Goal: Task Accomplishment & Management: Complete application form

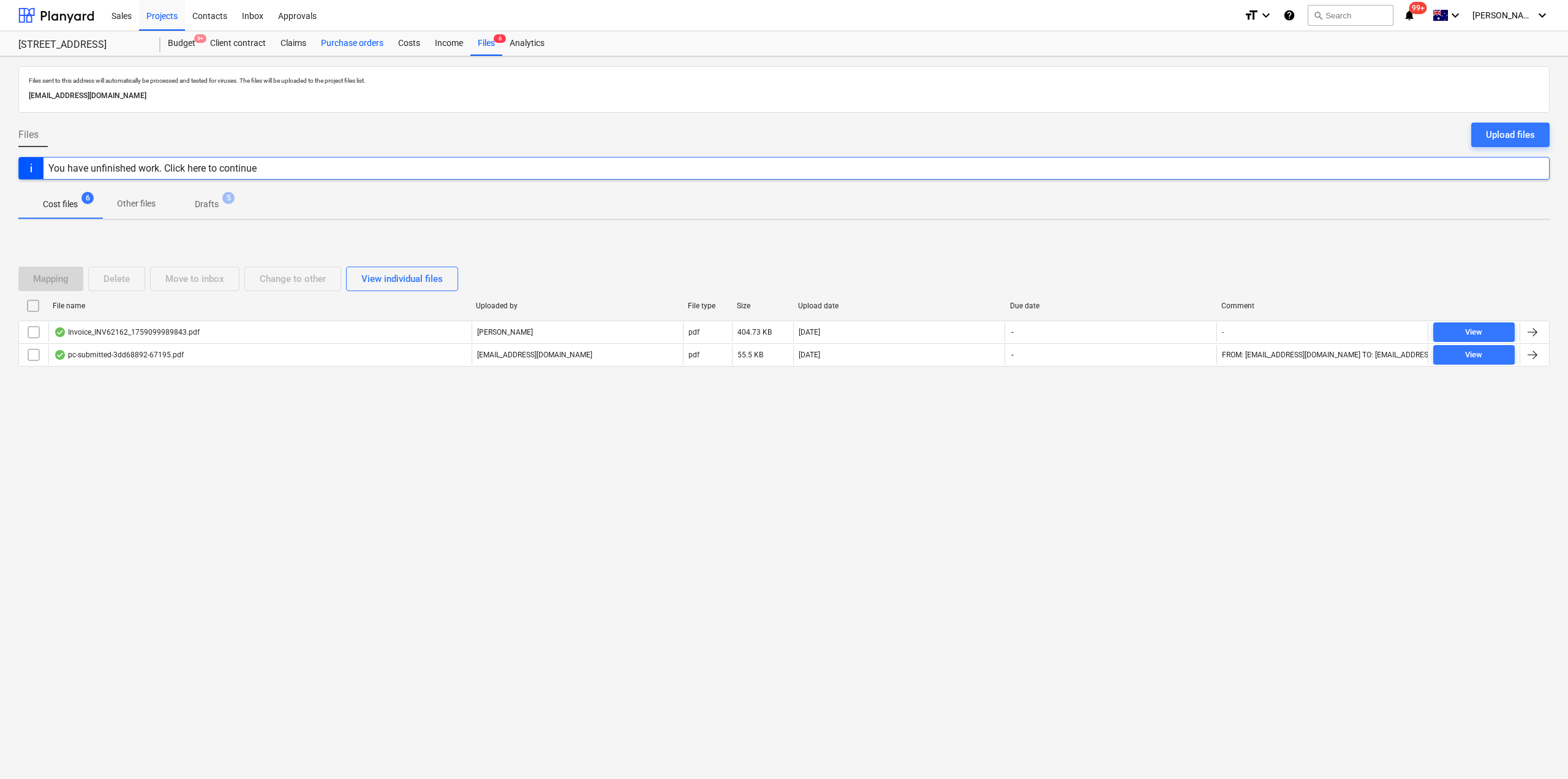
click at [362, 44] on div "Purchase orders" at bounding box center [351, 43] width 77 height 24
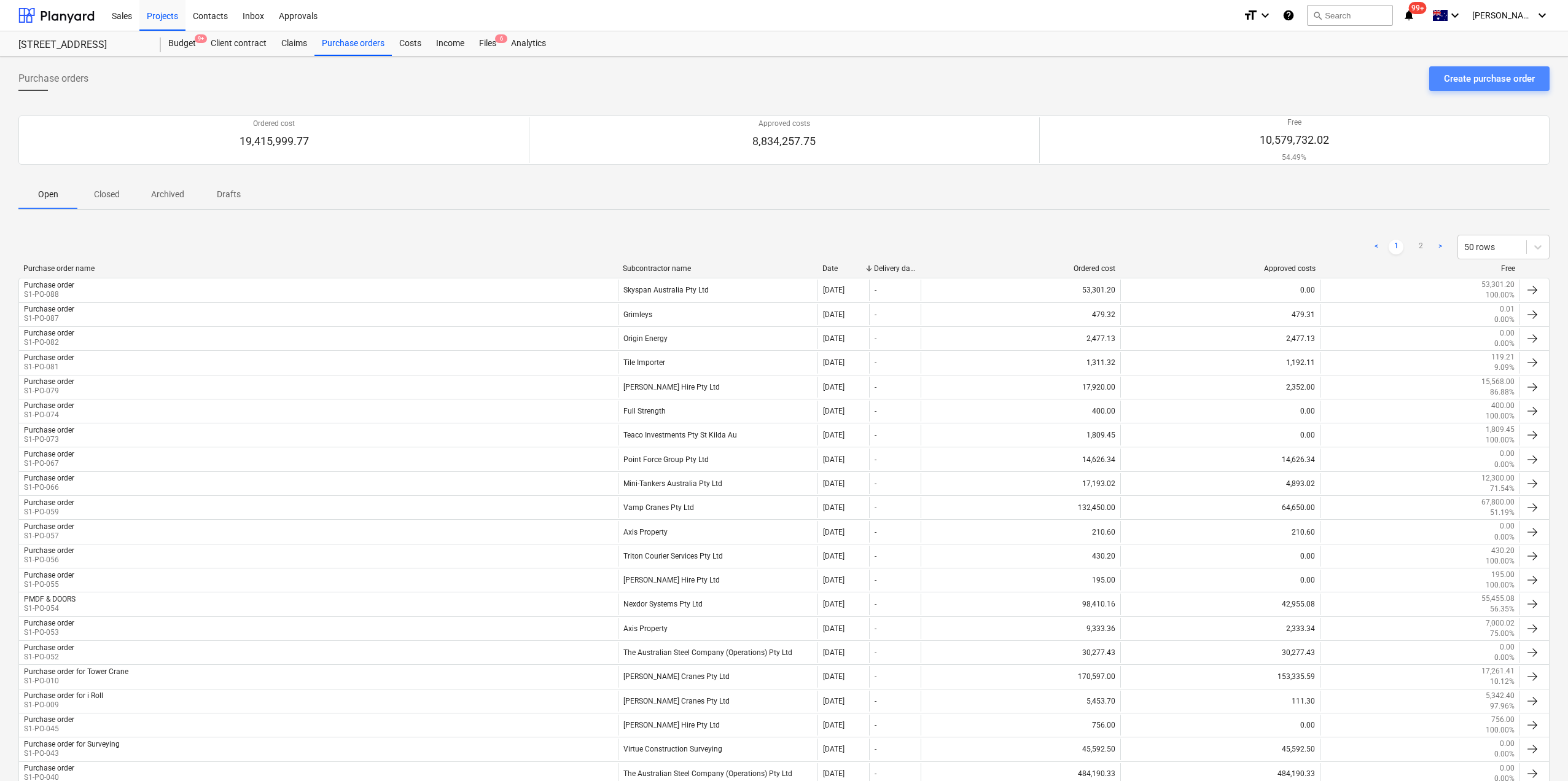
click at [1525, 77] on div "Create purchase order" at bounding box center [1490, 78] width 91 height 16
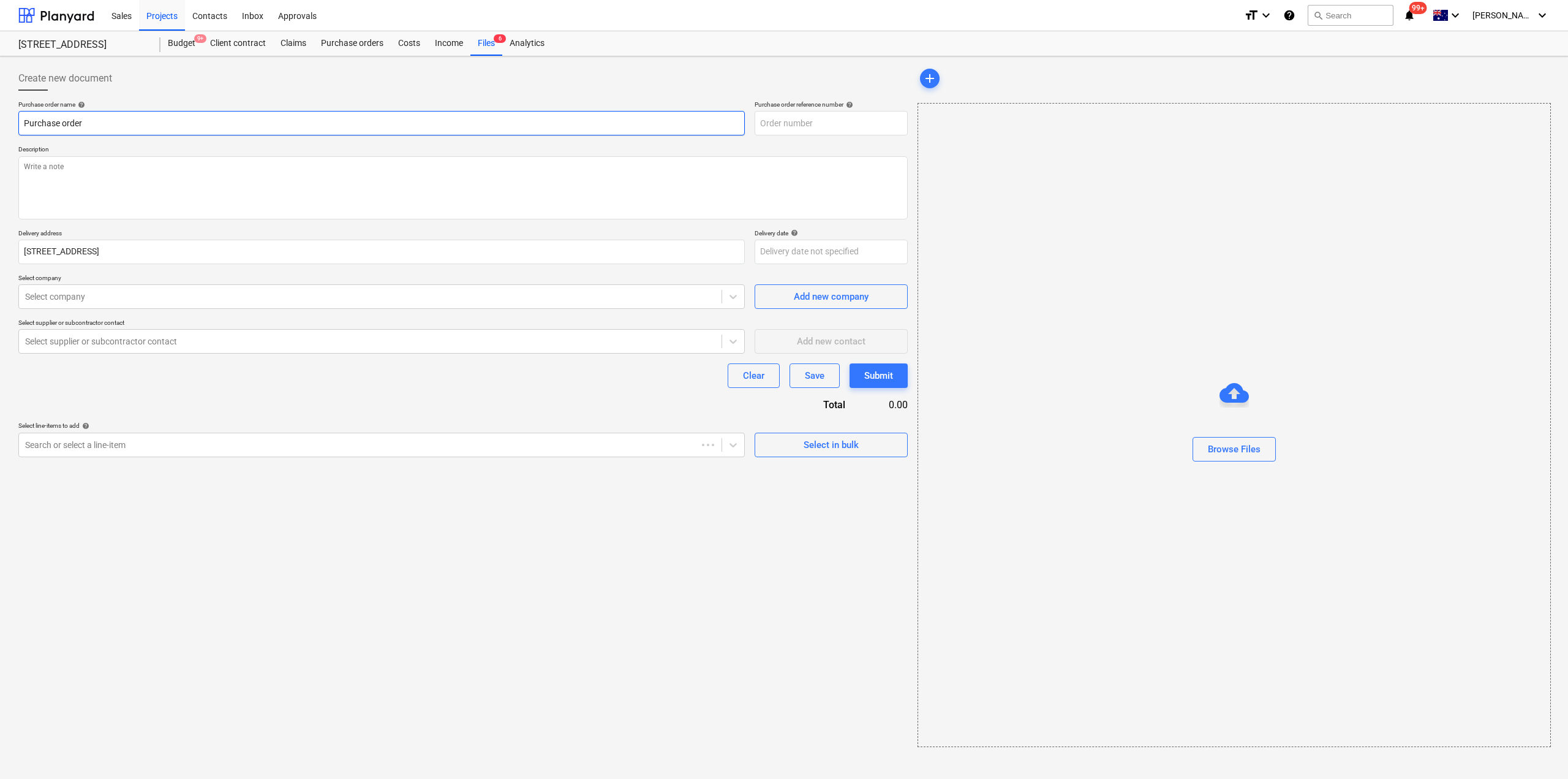
type textarea "x"
type input "S1-PO-089"
type textarea "x"
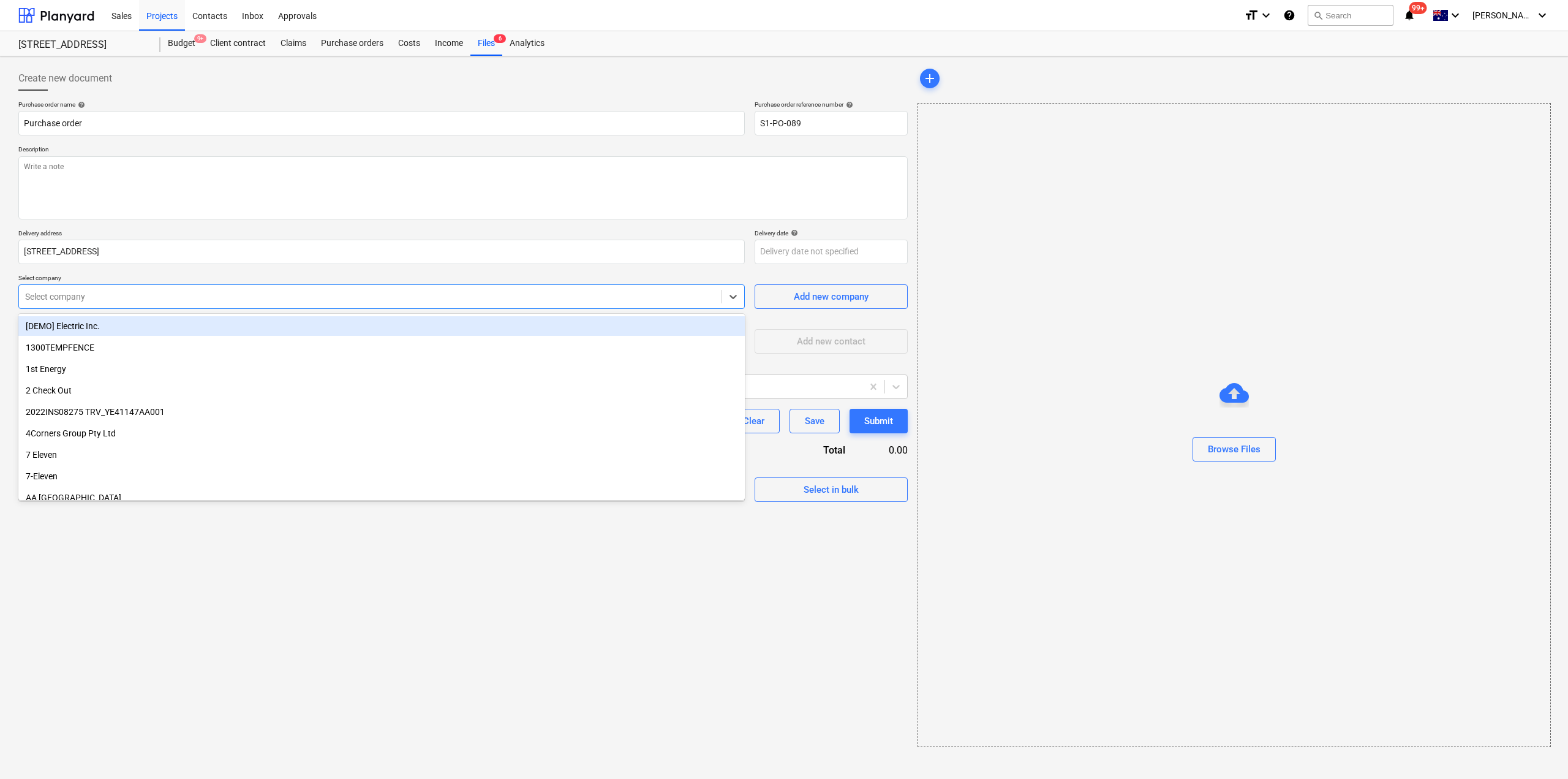
click at [159, 296] on div at bounding box center [370, 296] width 690 height 12
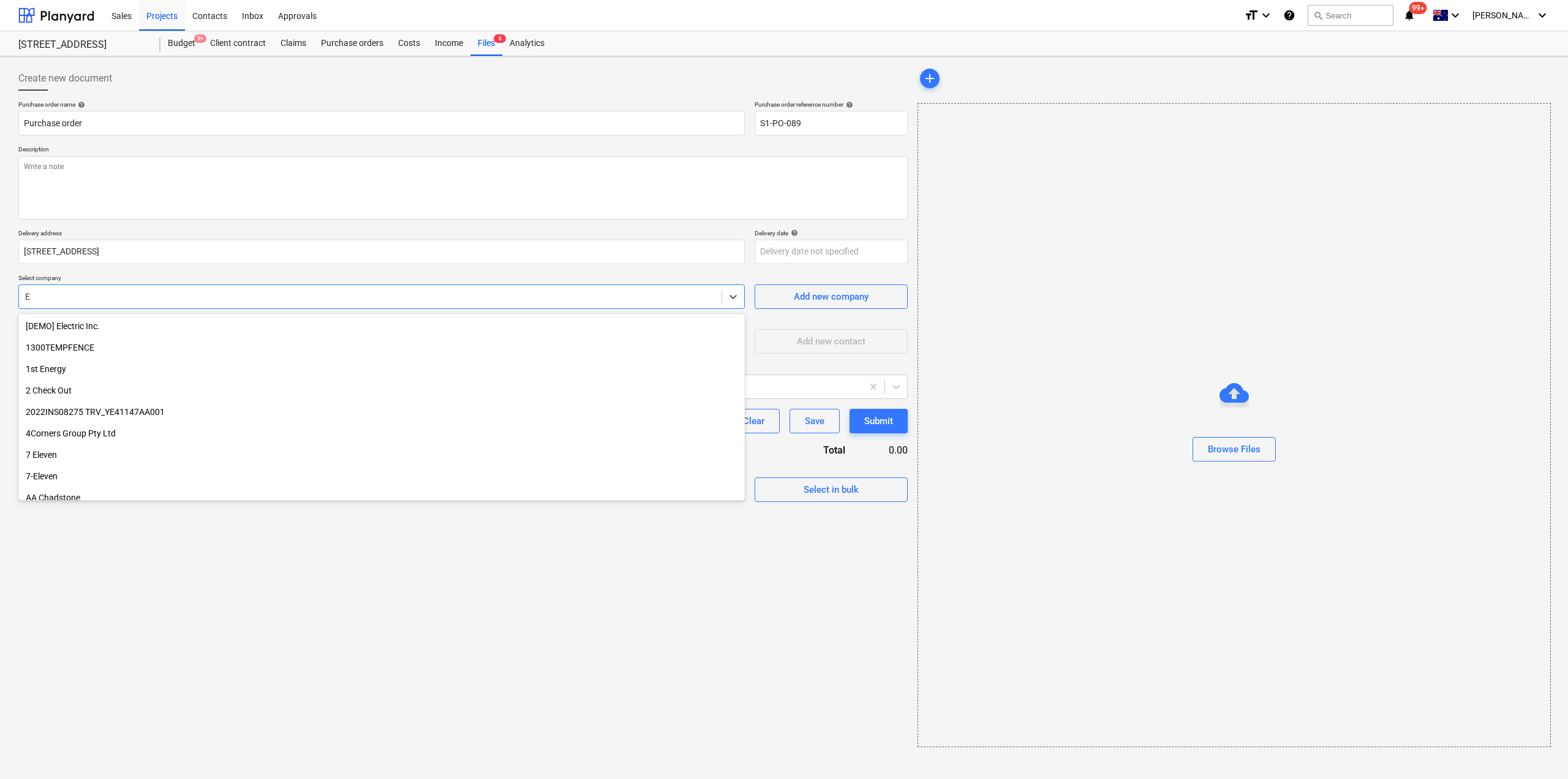
type input "E &"
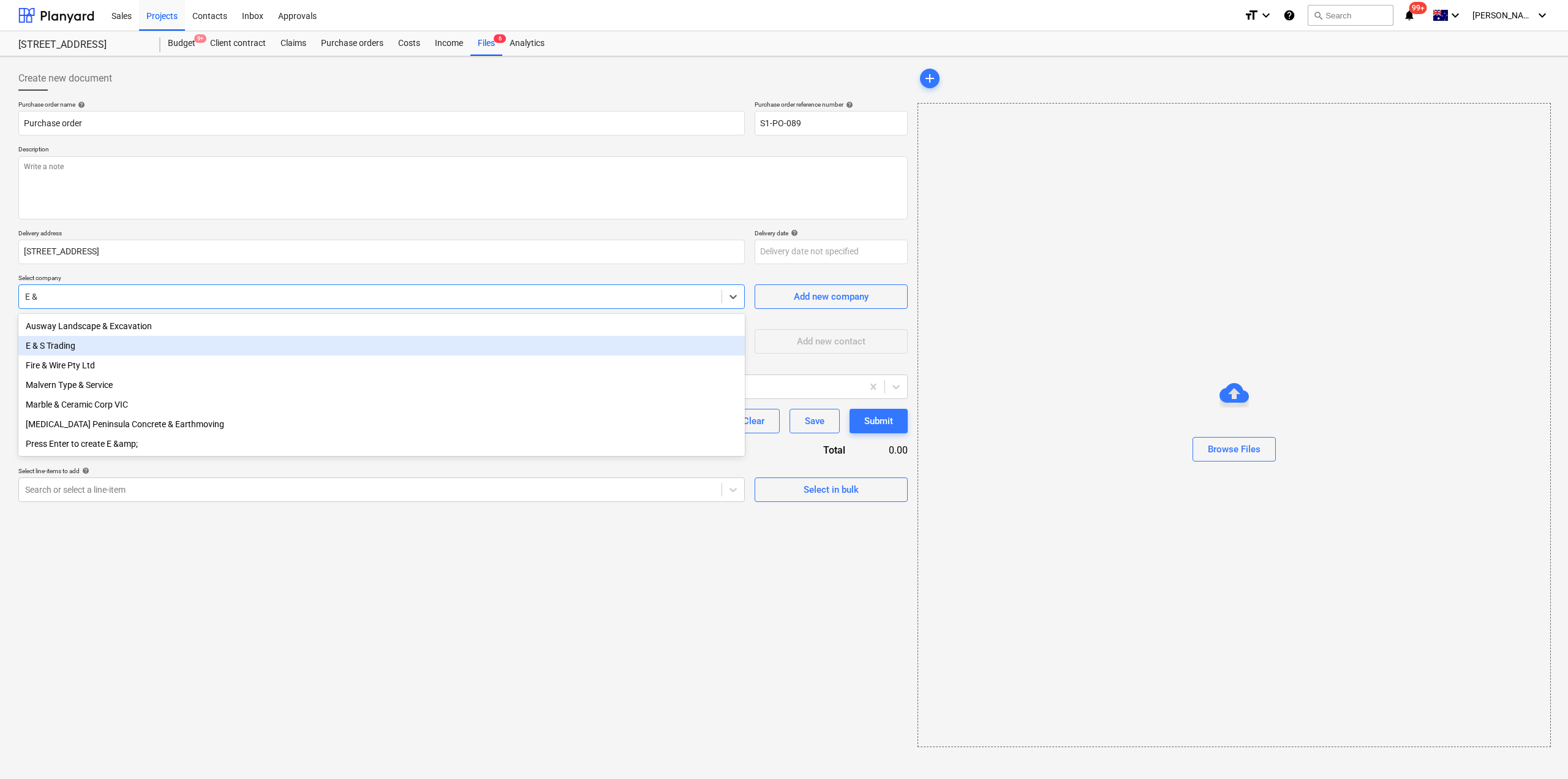
click at [118, 342] on div "E & S Trading" at bounding box center [382, 345] width 726 height 19
type textarea "x"
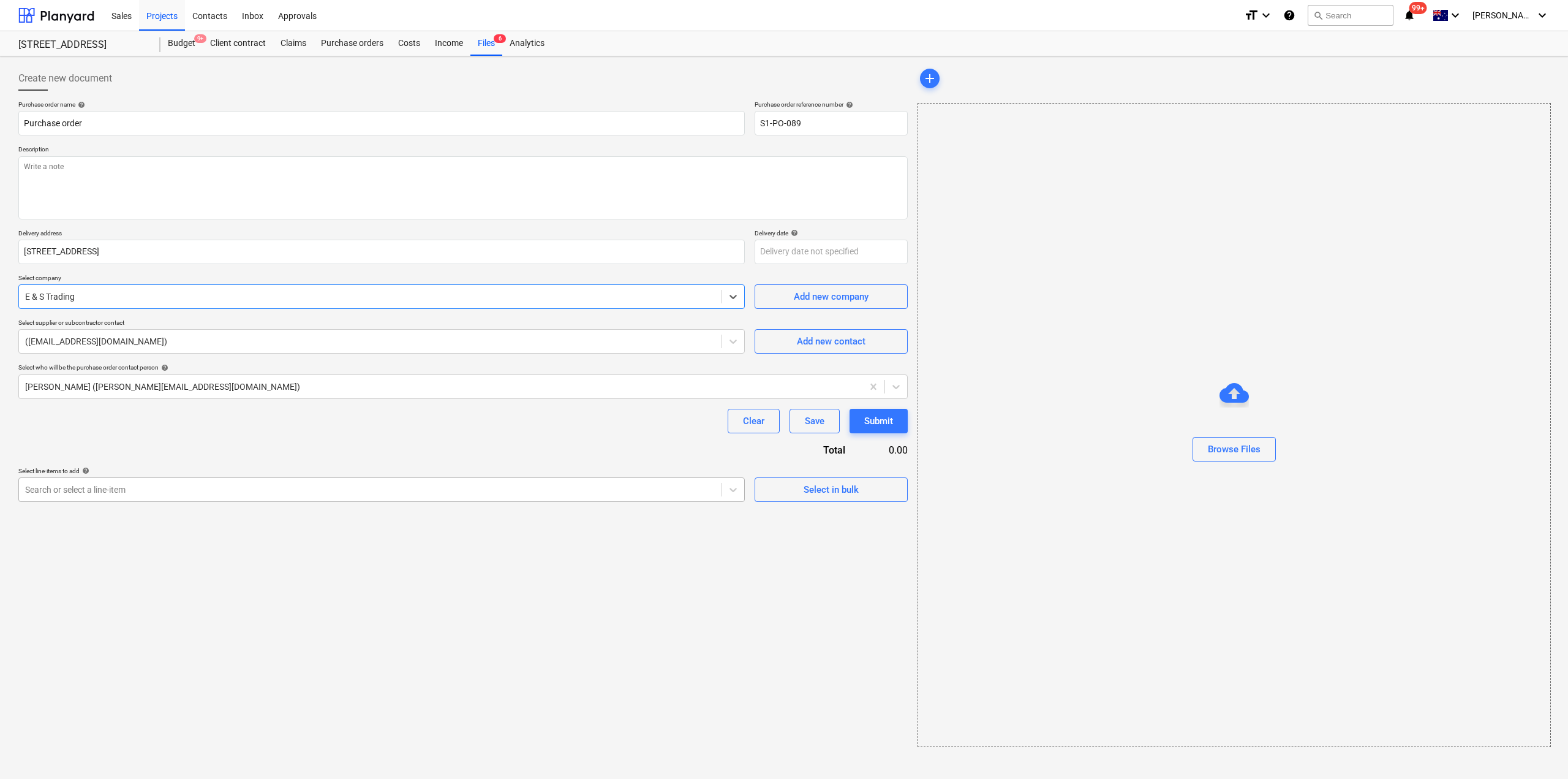
type textarea "x"
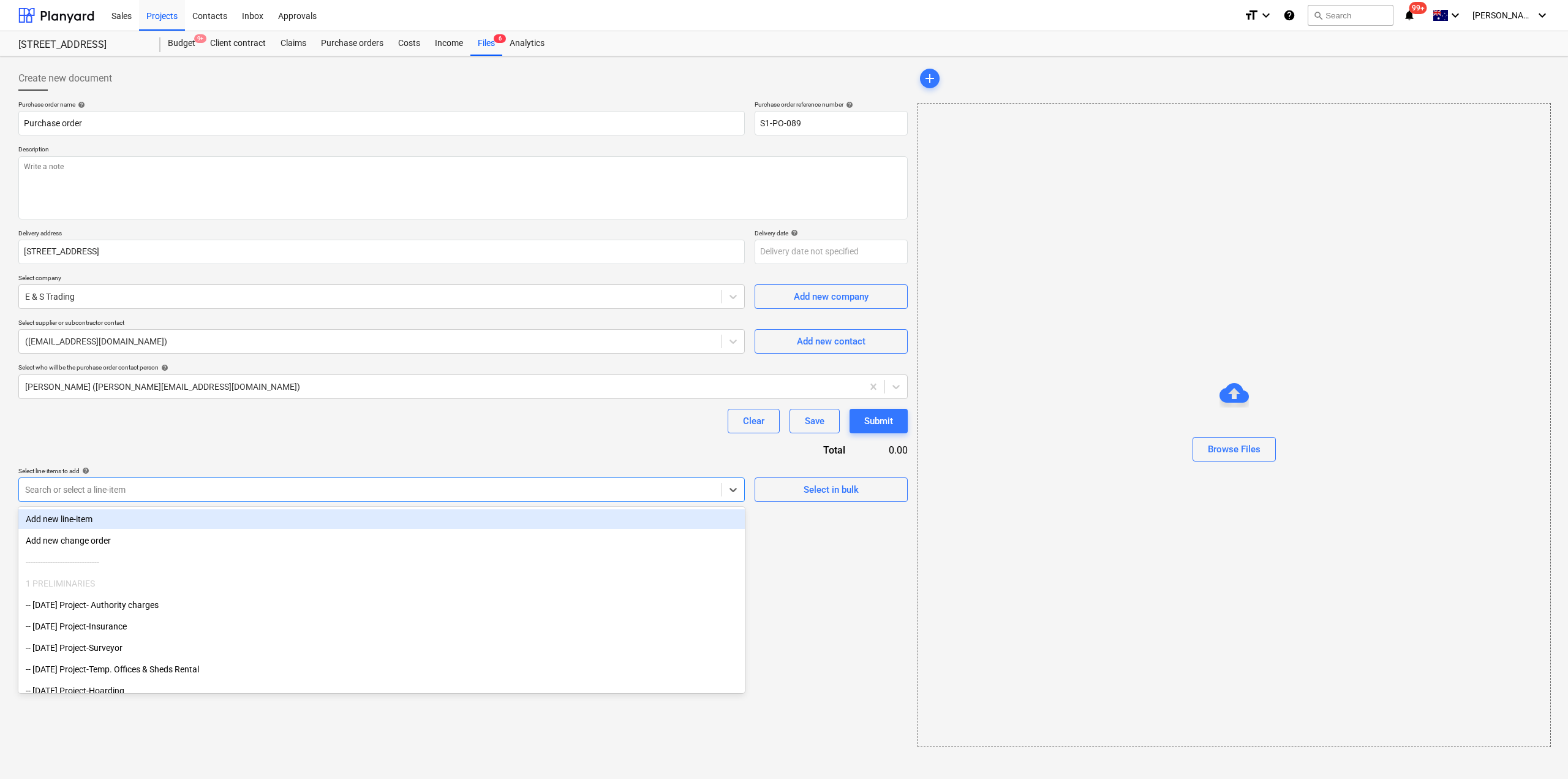
click at [185, 485] on div at bounding box center [370, 490] width 690 height 12
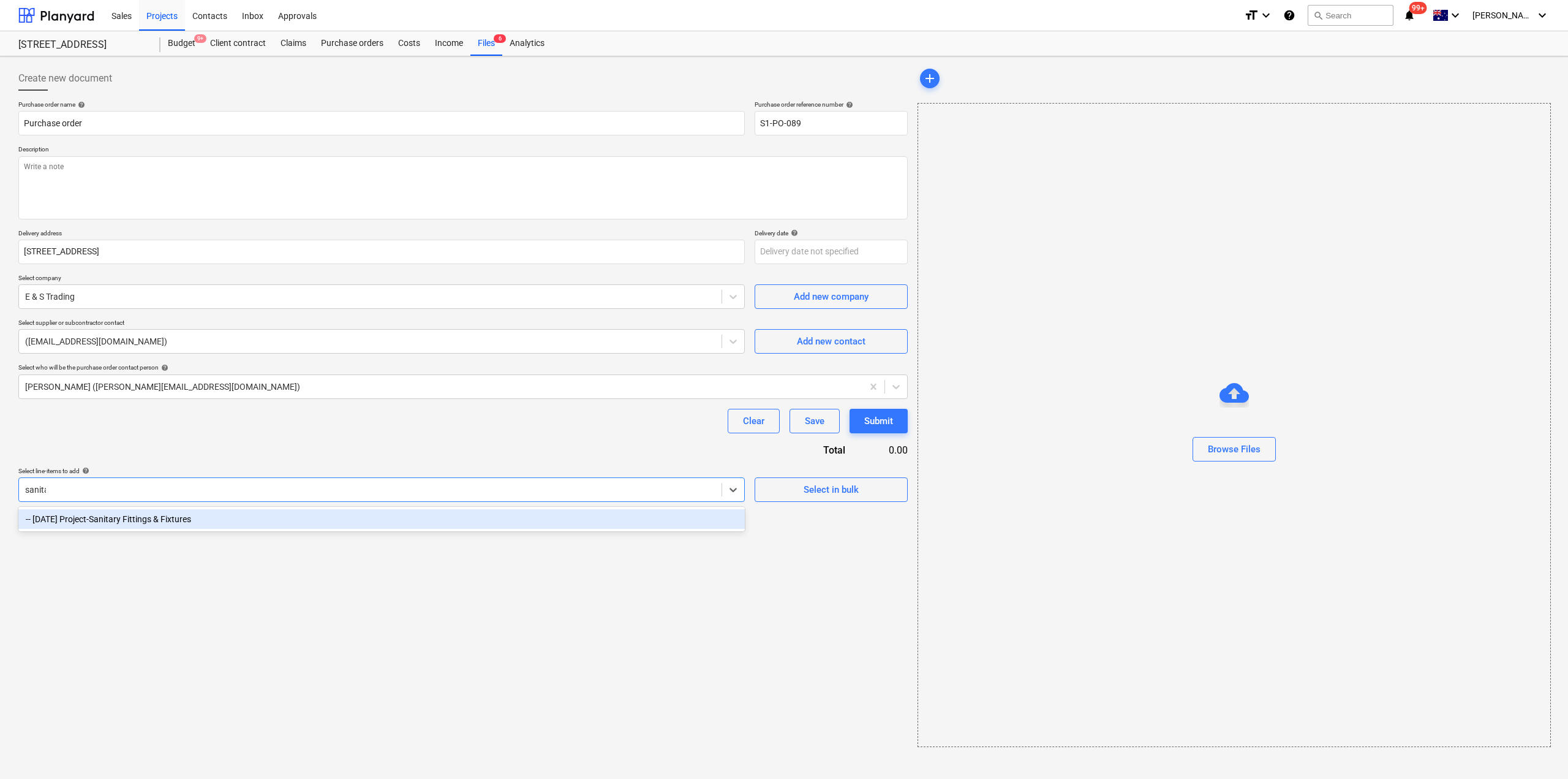
type input "sanitary"
click at [154, 516] on div "-- [DATE] Project-Sanitary Fittings & Fixtures" at bounding box center [382, 519] width 726 height 19
type textarea "x"
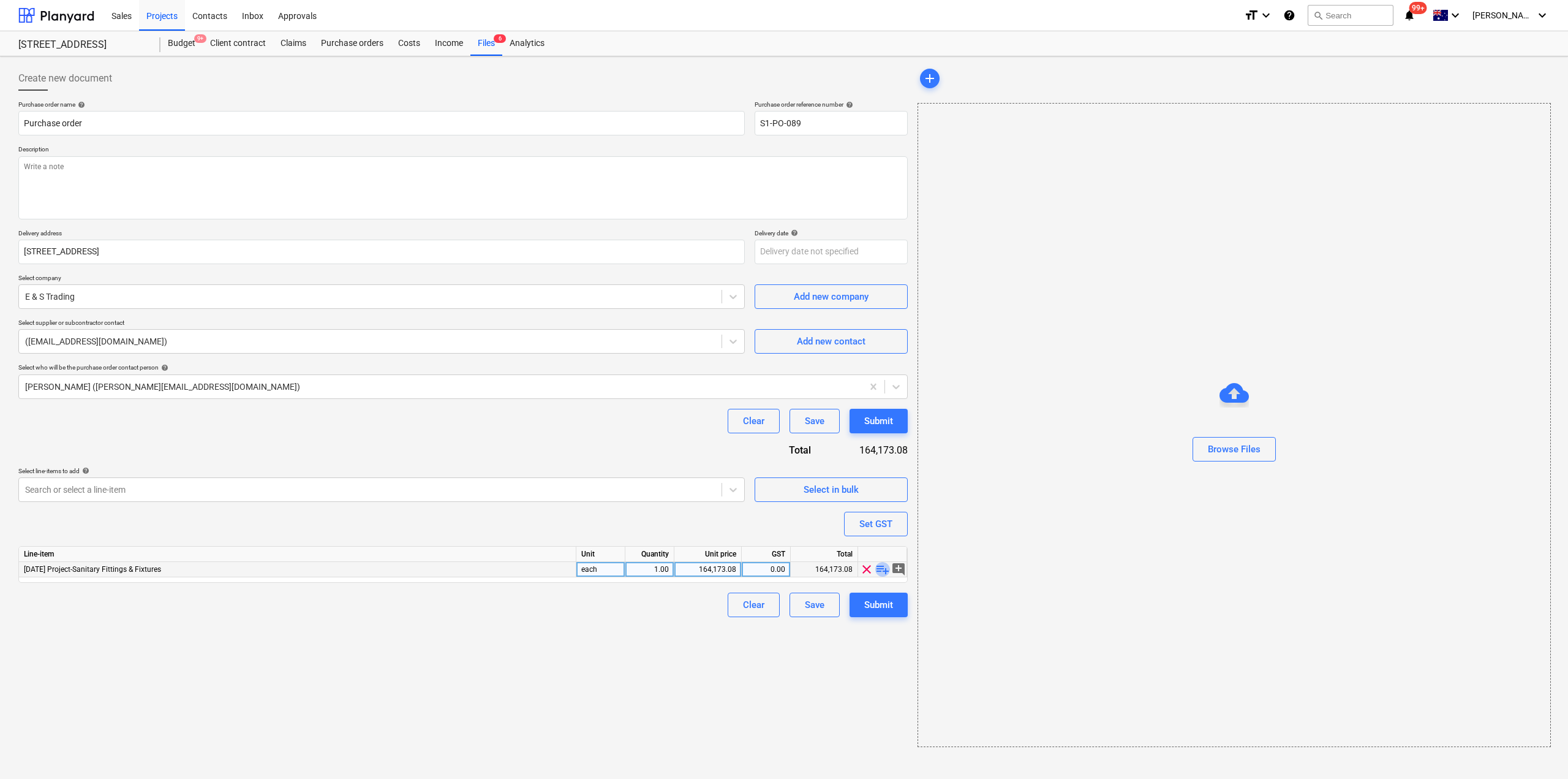
click at [882, 571] on span "playlist_add" at bounding box center [882, 569] width 15 height 15
type textarea "x"
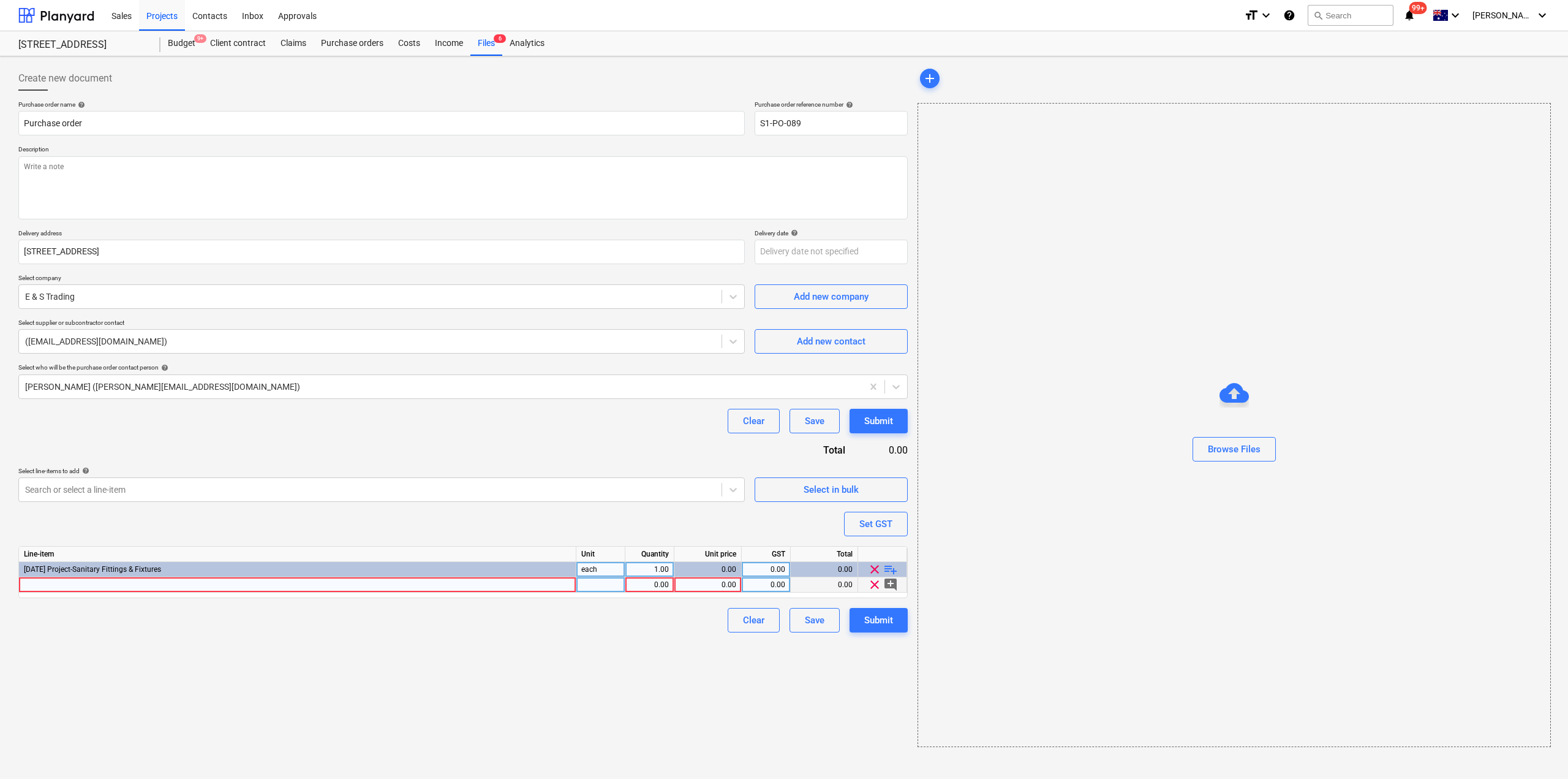
click at [477, 583] on div at bounding box center [297, 585] width 557 height 16
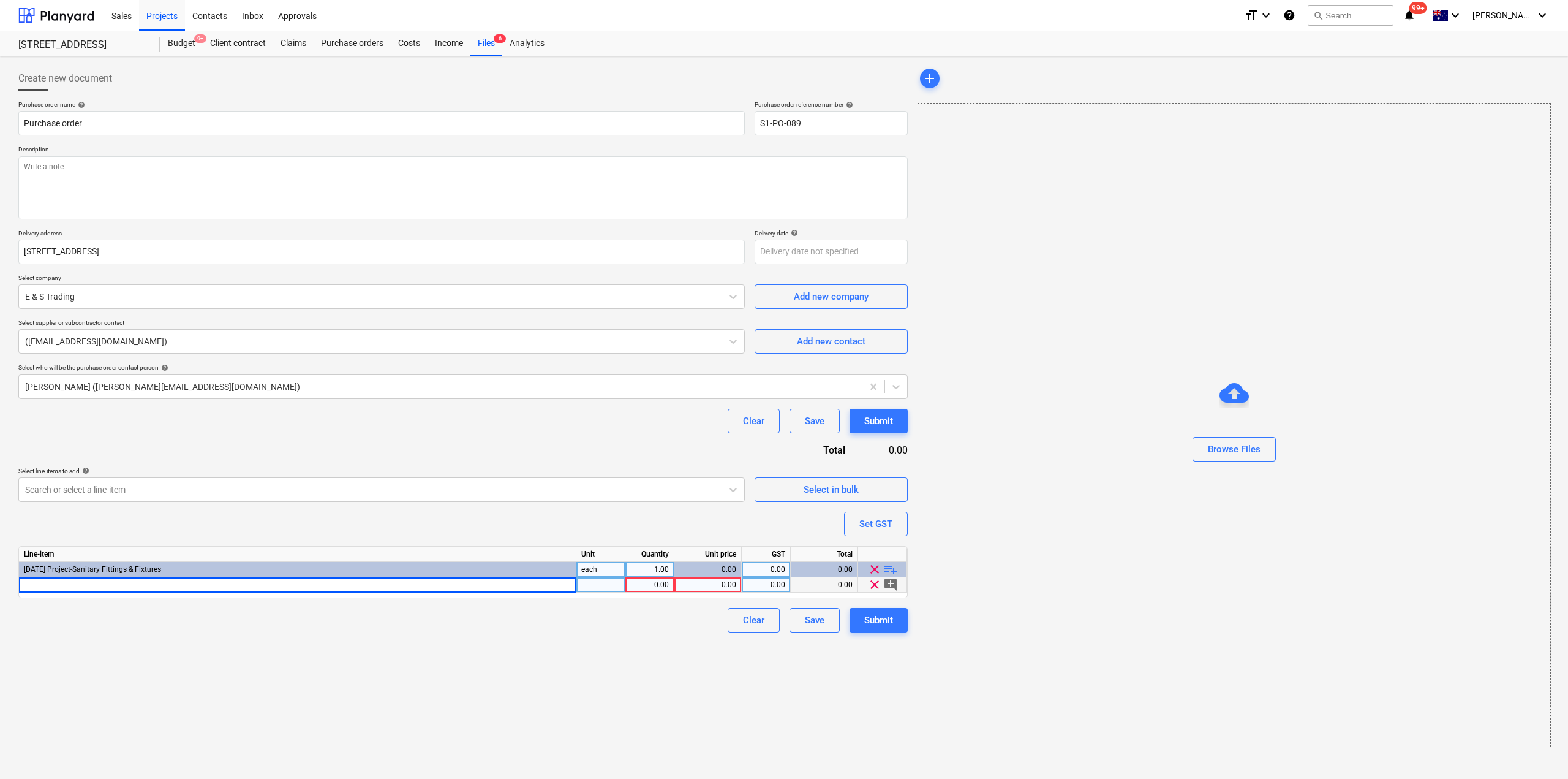
click at [201, 582] on input at bounding box center [297, 584] width 556 height 15
type input "Tile Insert Floor Waste - Stormtech - SQ100TI"
type textarea "x"
click at [159, 589] on div "Tile Insert Floor Waste - Stormtech - SQ100TI" at bounding box center [297, 585] width 557 height 16
click at [159, 589] on input "Tile Insert Floor Waste - Stormtech - SQ100TI" at bounding box center [297, 584] width 556 height 15
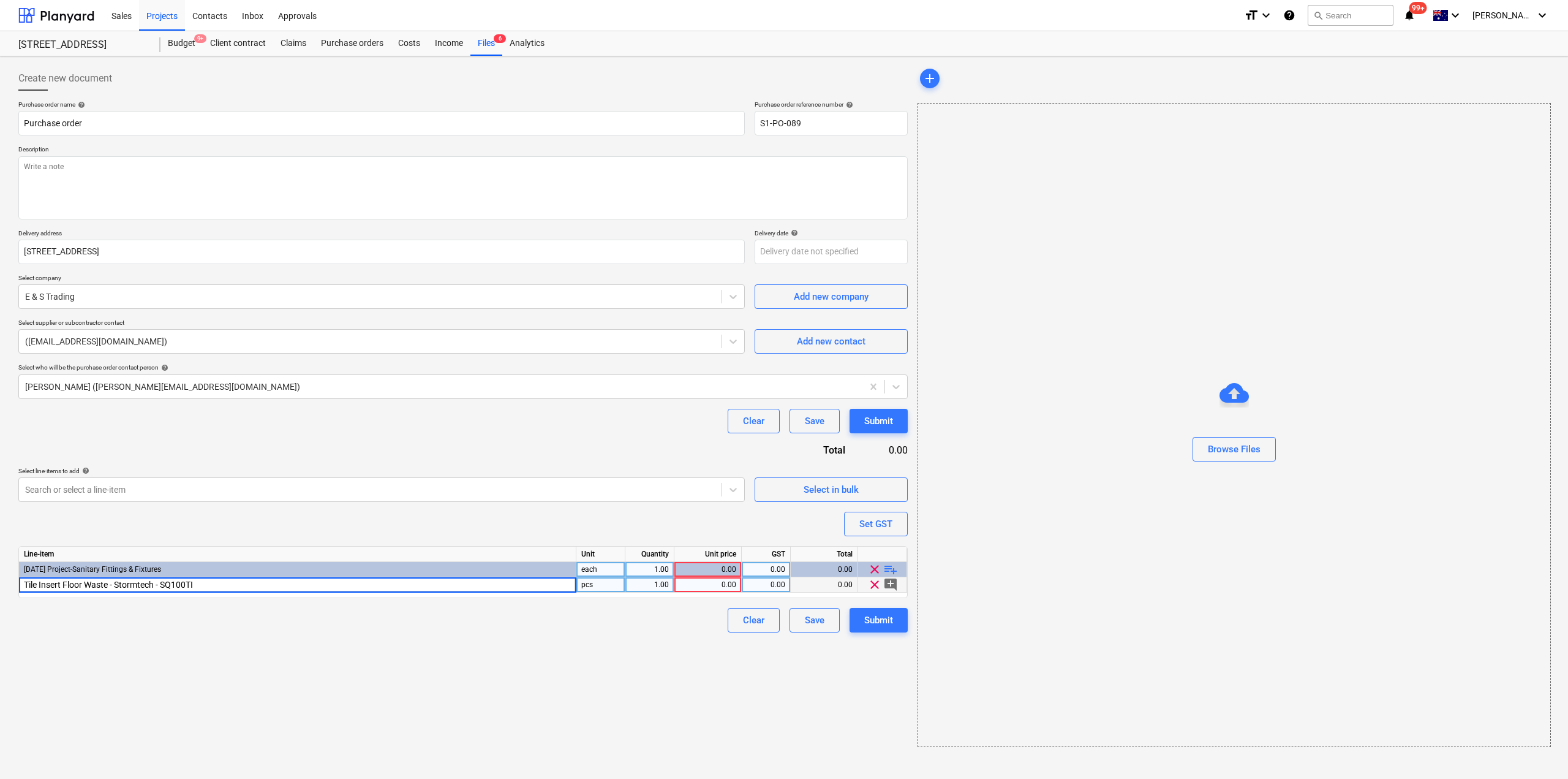
click at [175, 584] on input "Tile Insert Floor Waste - Stormtech - SQ100TI" at bounding box center [297, 584] width 556 height 15
type input "Tile Insert Floor Waste - Stormtech - SQ100TI20DN100"
type textarea "x"
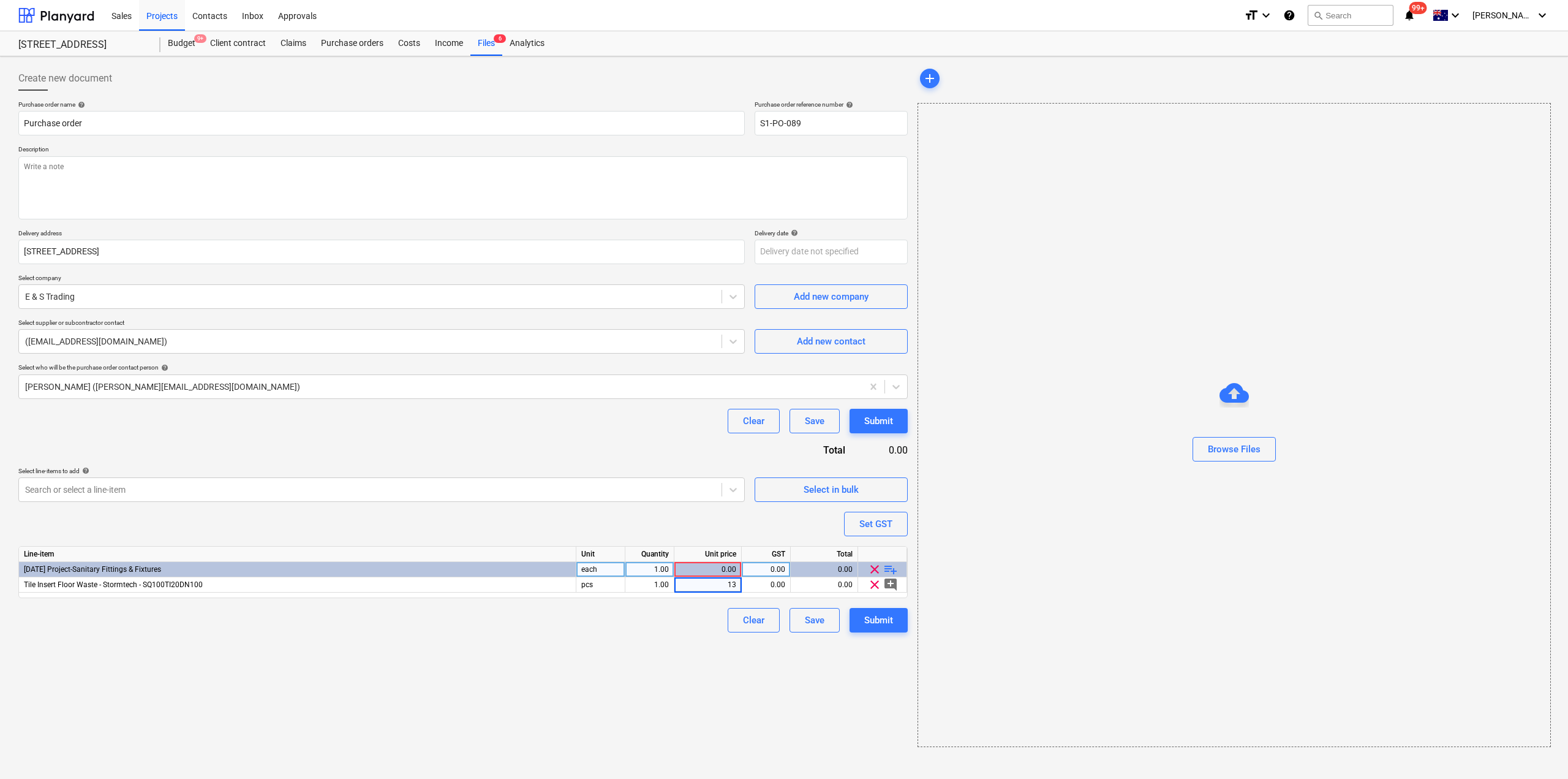
type input "139"
type textarea "x"
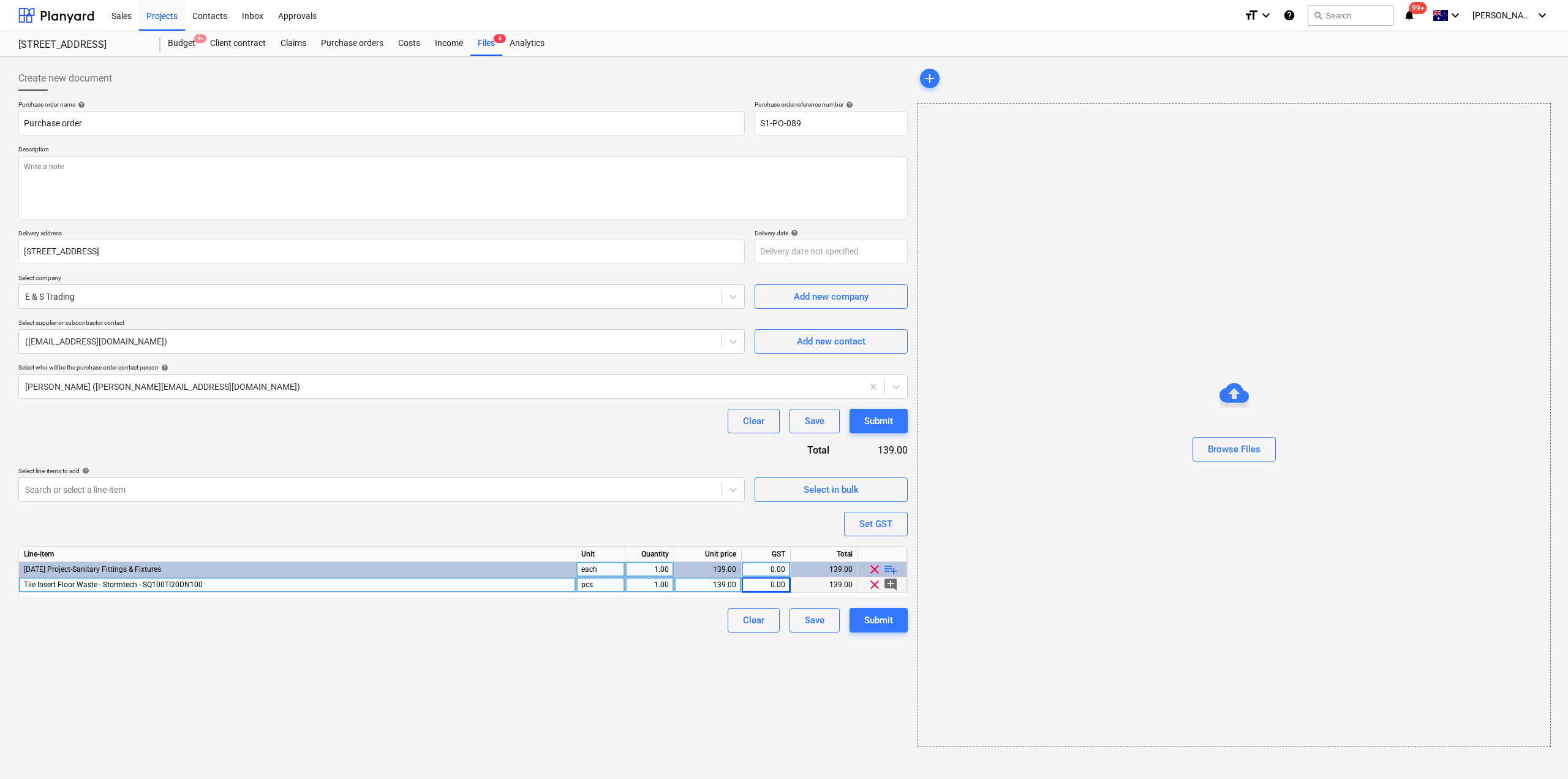
click at [657, 585] on div "1.00" at bounding box center [650, 585] width 39 height 16
type input "139"
type textarea "x"
type input "22.73"
click at [748, 678] on div "Create new document Purchase order name help Purchase order Purchase order refe…" at bounding box center [463, 407] width 899 height 691
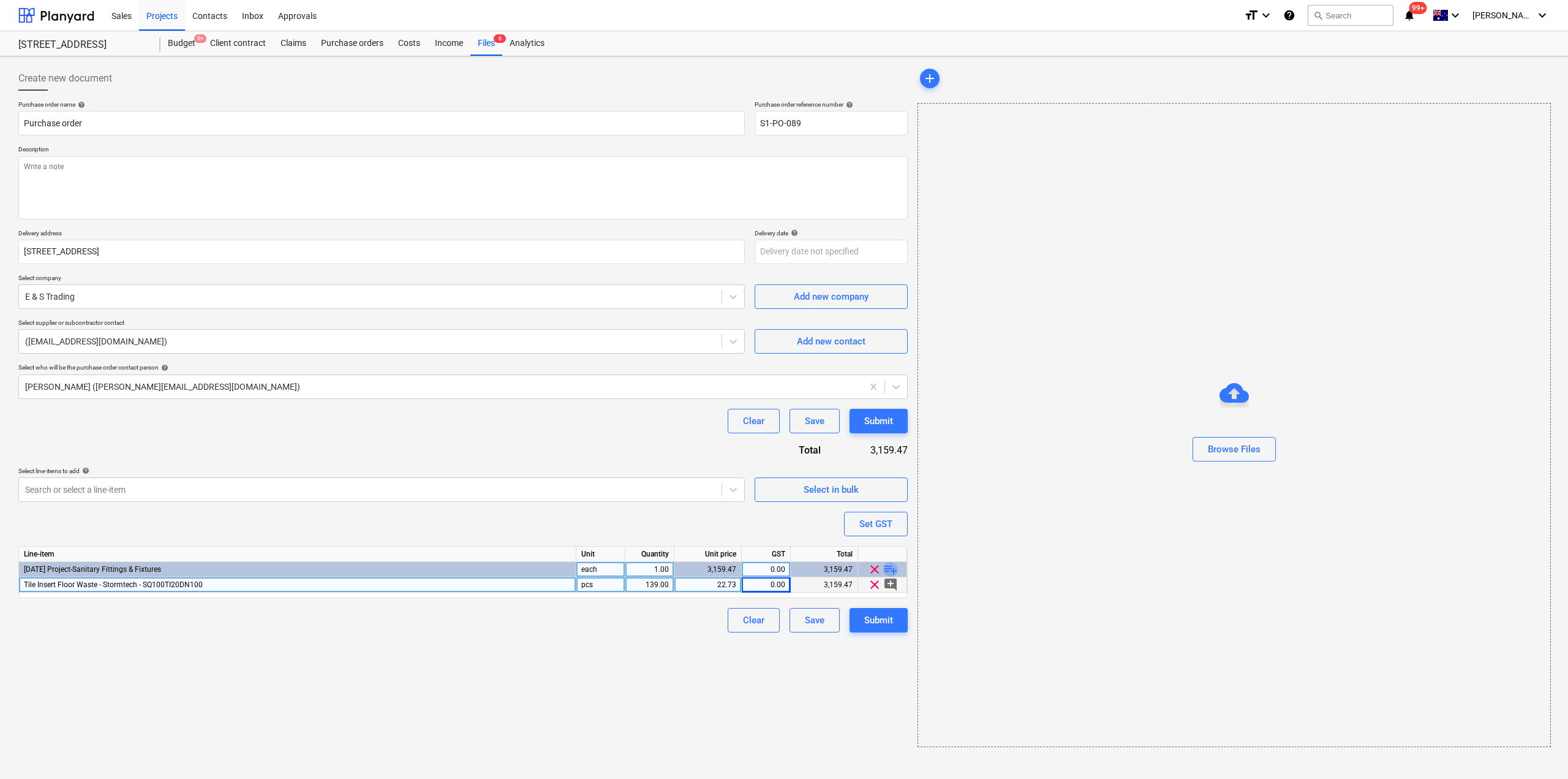
click at [892, 566] on span "playlist_add" at bounding box center [890, 569] width 15 height 15
type textarea "x"
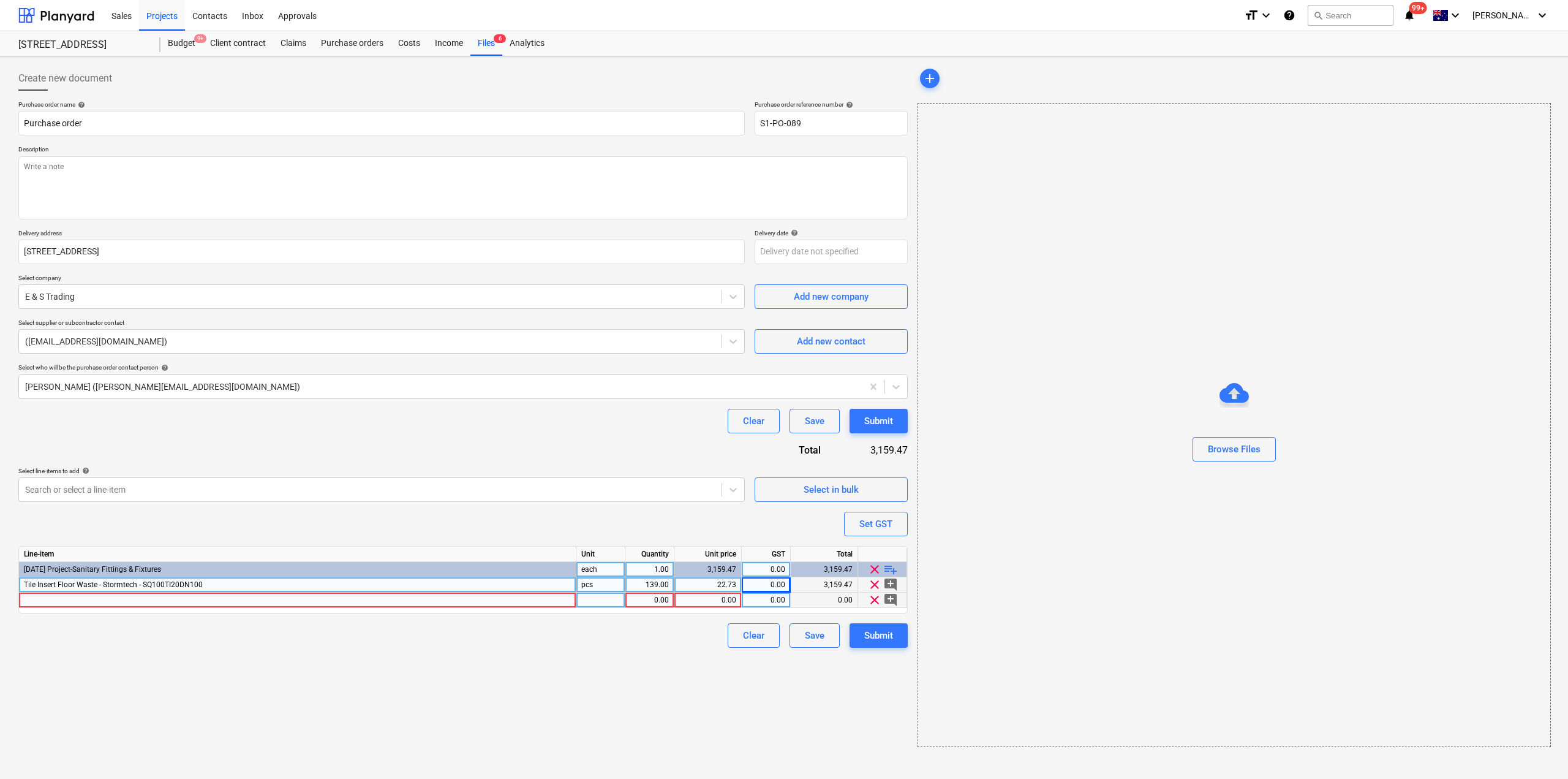
click at [83, 597] on div at bounding box center [297, 600] width 557 height 16
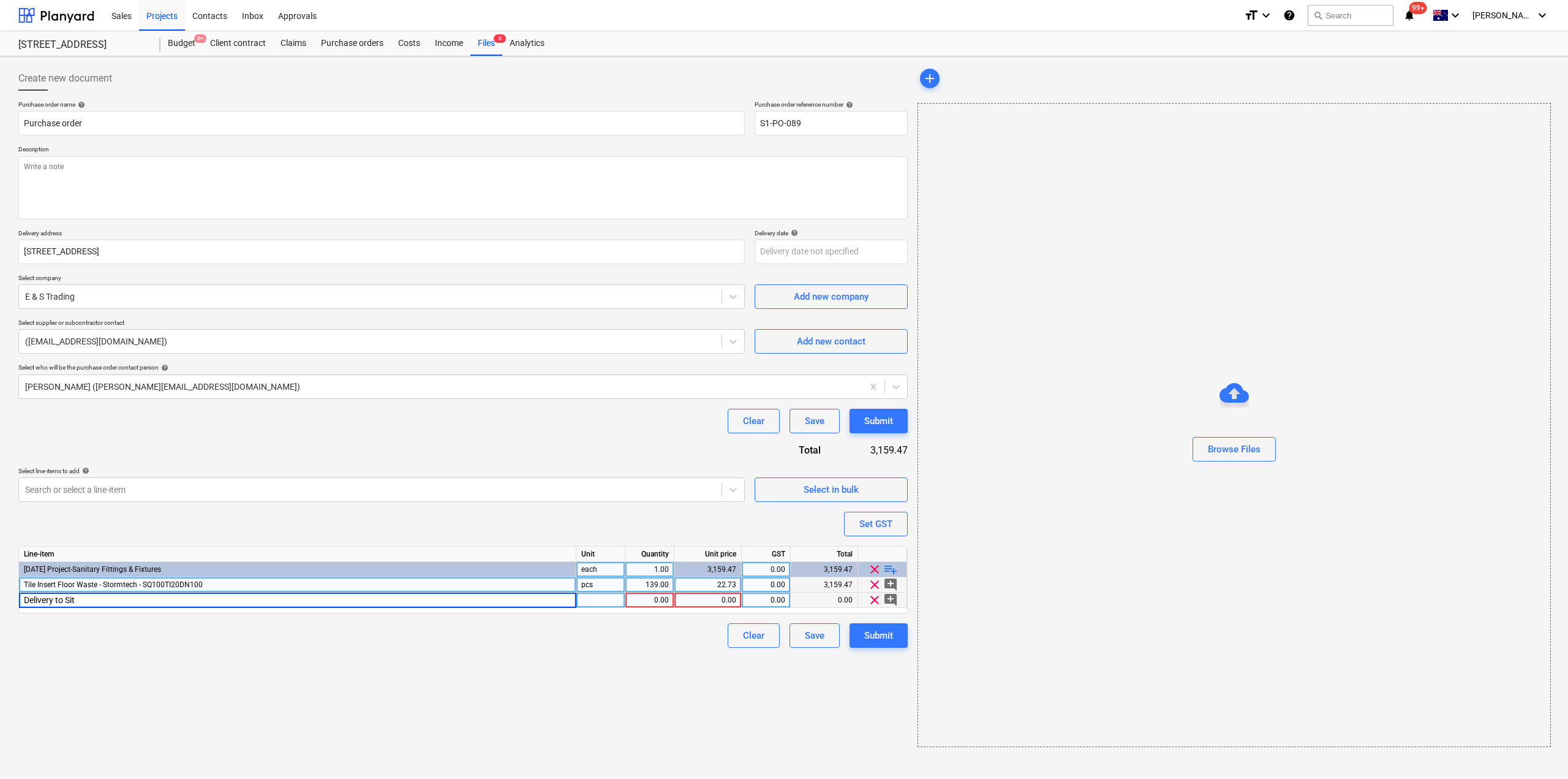
type input "Delivery to Site"
type textarea "x"
type input "72.73"
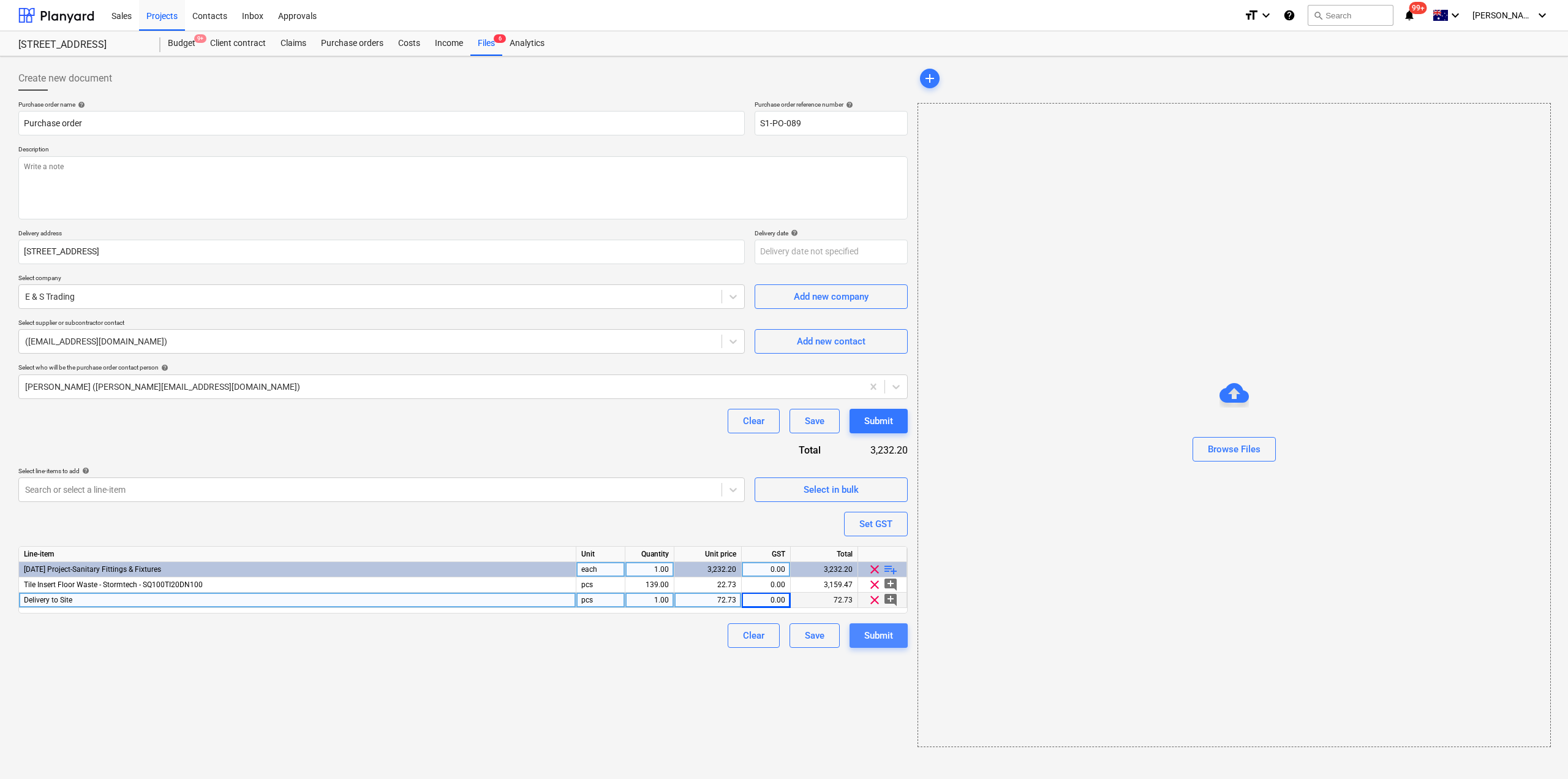
click at [874, 645] on button "Submit" at bounding box center [878, 635] width 58 height 24
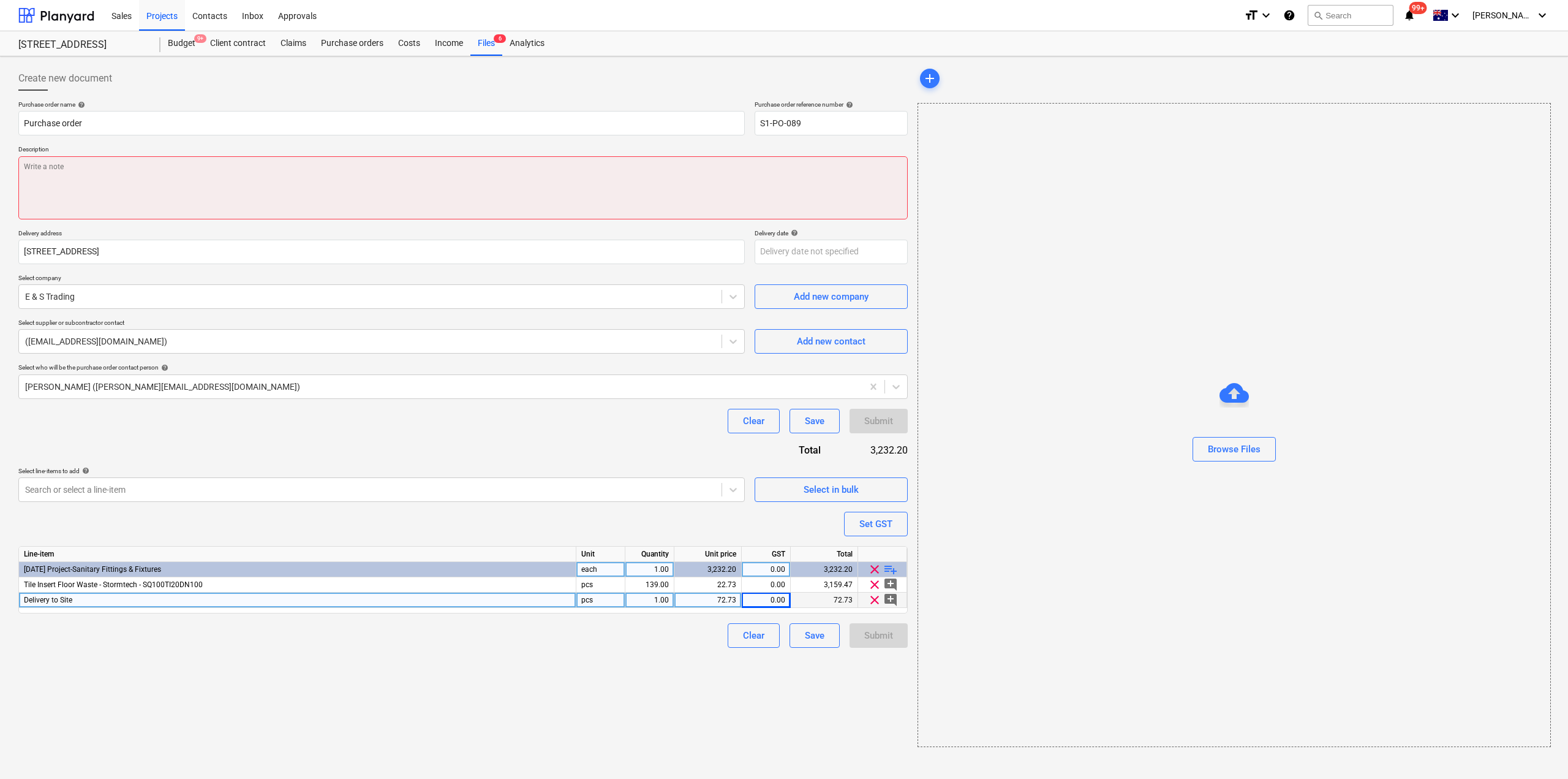
click at [285, 189] on textarea at bounding box center [463, 187] width 889 height 63
type textarea "x"
type textarea "f"
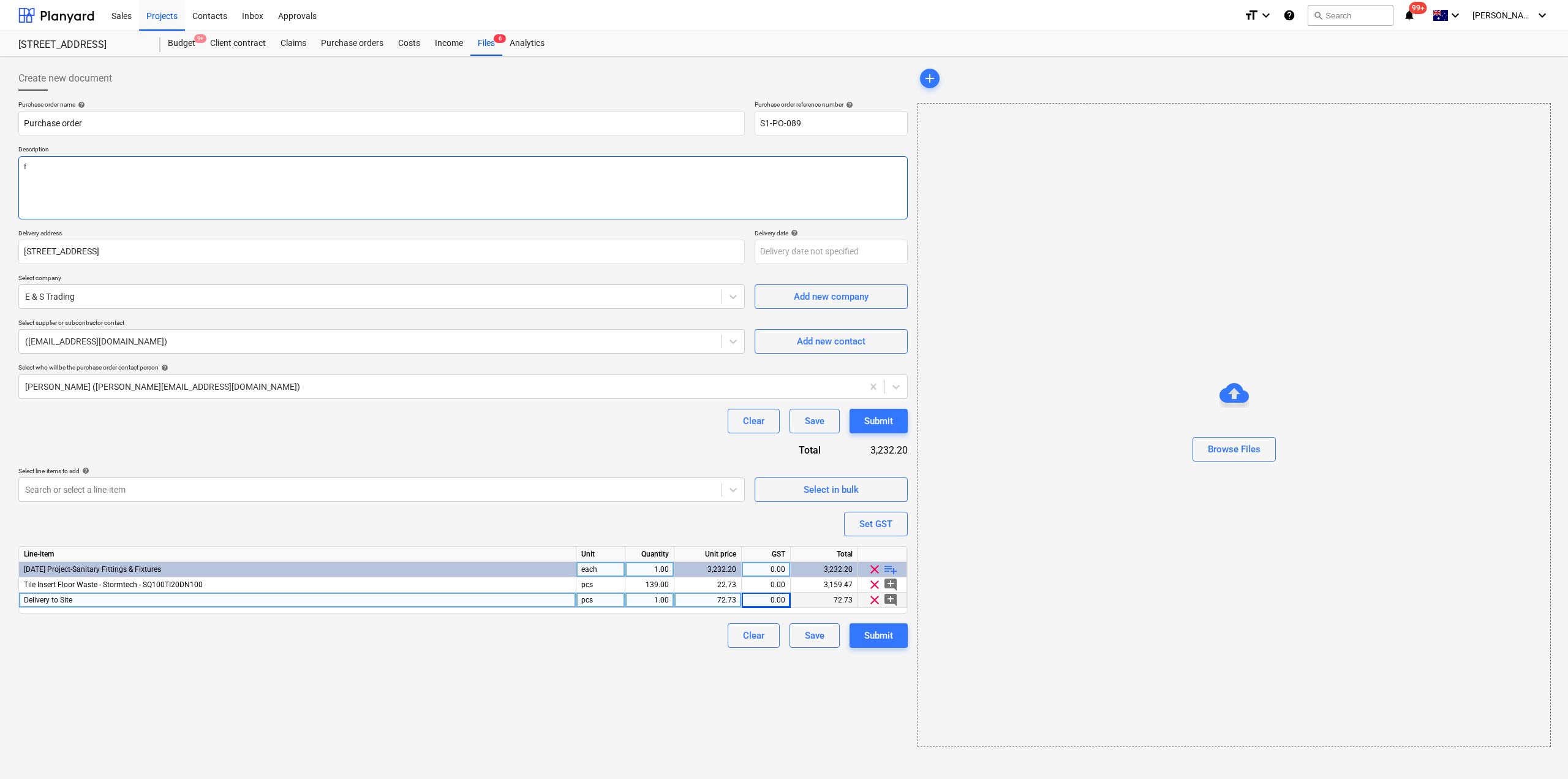
type textarea "x"
type textarea "fl"
type textarea "x"
type textarea "flo"
type textarea "x"
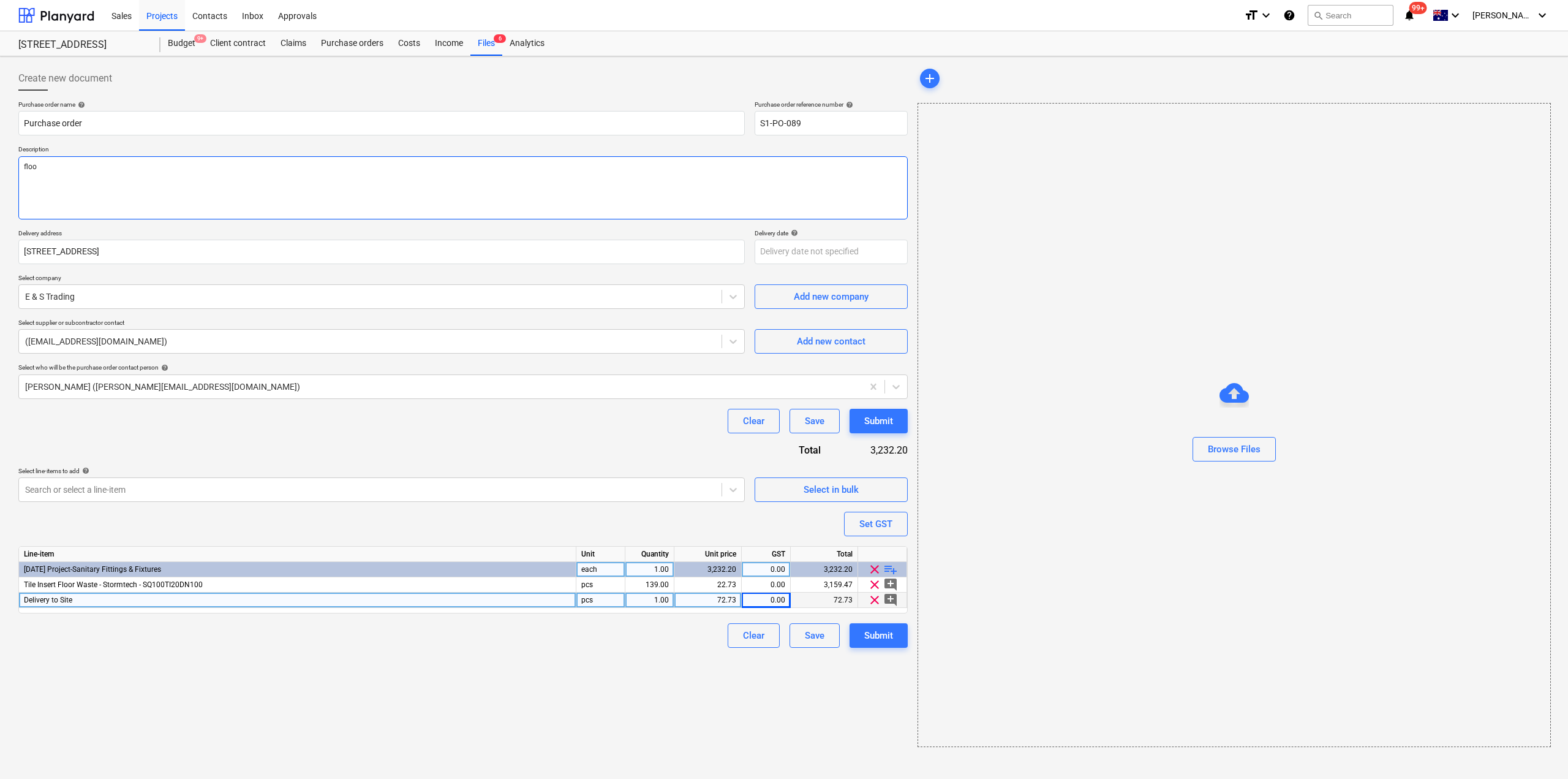
type textarea "floor"
type textarea "x"
type textarea "floor w"
type textarea "x"
type textarea "floor wast"
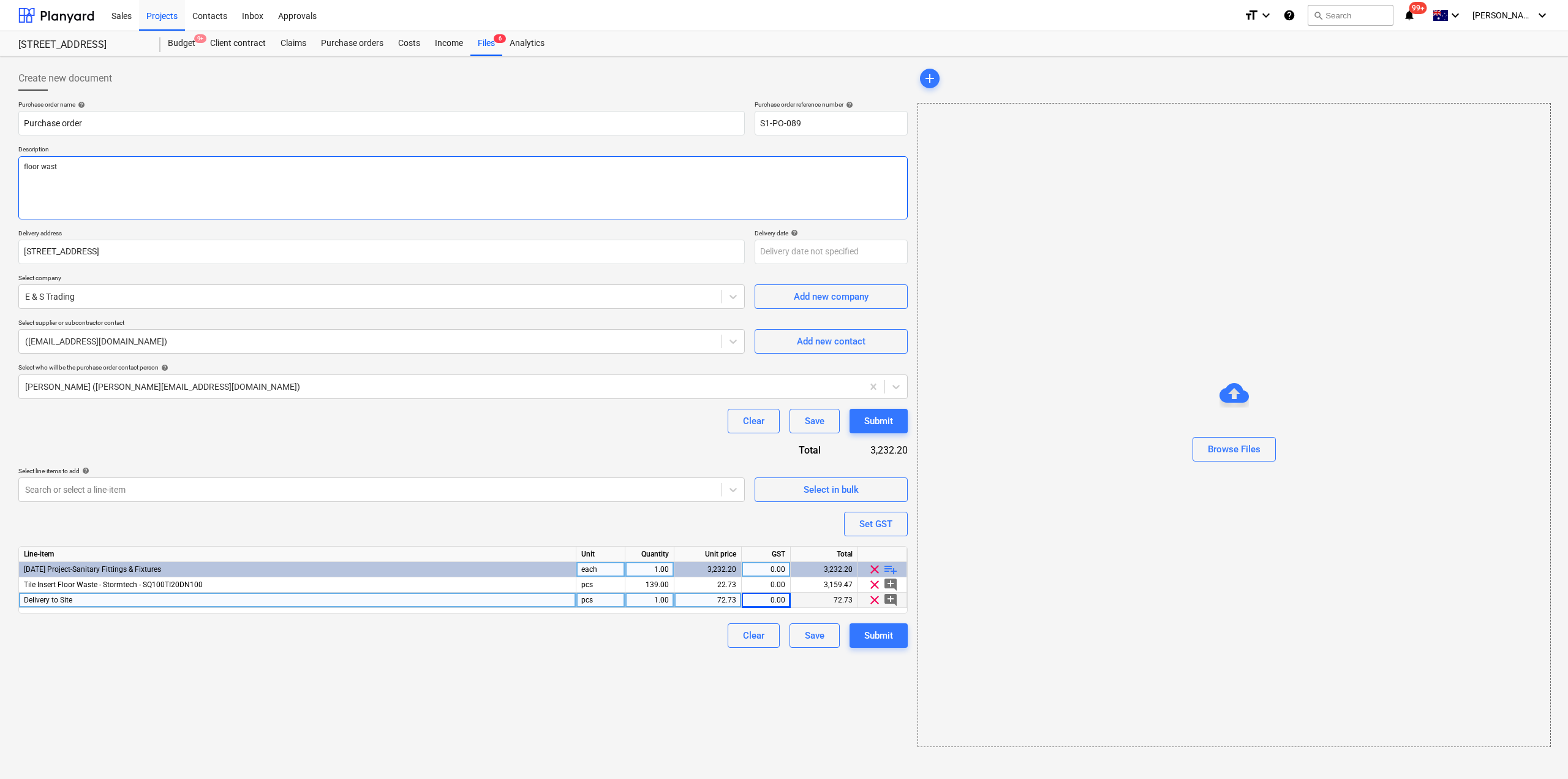
type textarea "x"
type textarea "floor waste"
click at [897, 631] on button "Submit" at bounding box center [878, 635] width 58 height 24
type textarea "x"
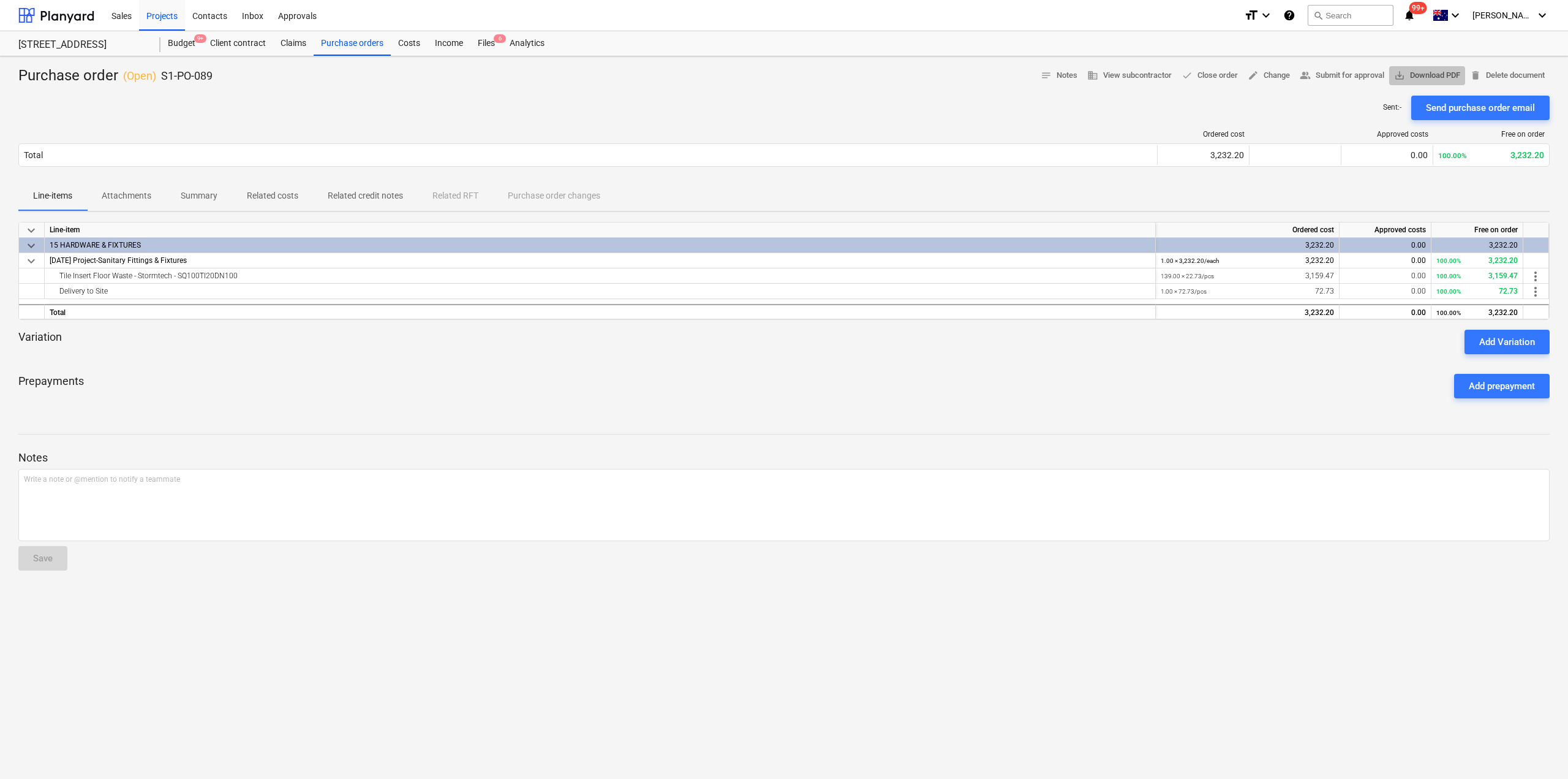
click at [1443, 73] on span "save_alt Download PDF" at bounding box center [1427, 76] width 66 height 14
